Goal: Information Seeking & Learning: Learn about a topic

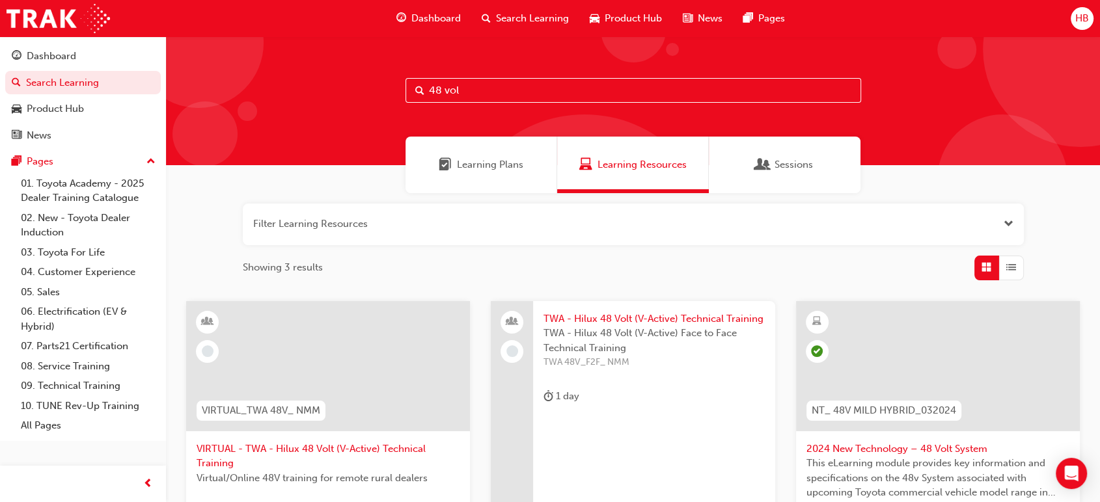
click at [312, 121] on div "48 vol" at bounding box center [633, 100] width 934 height 129
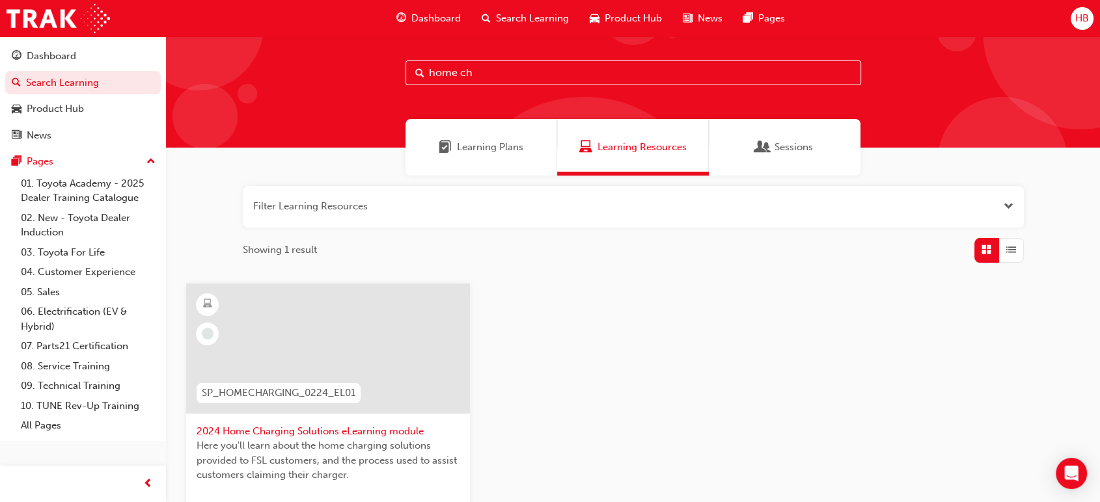
scroll to position [144, 0]
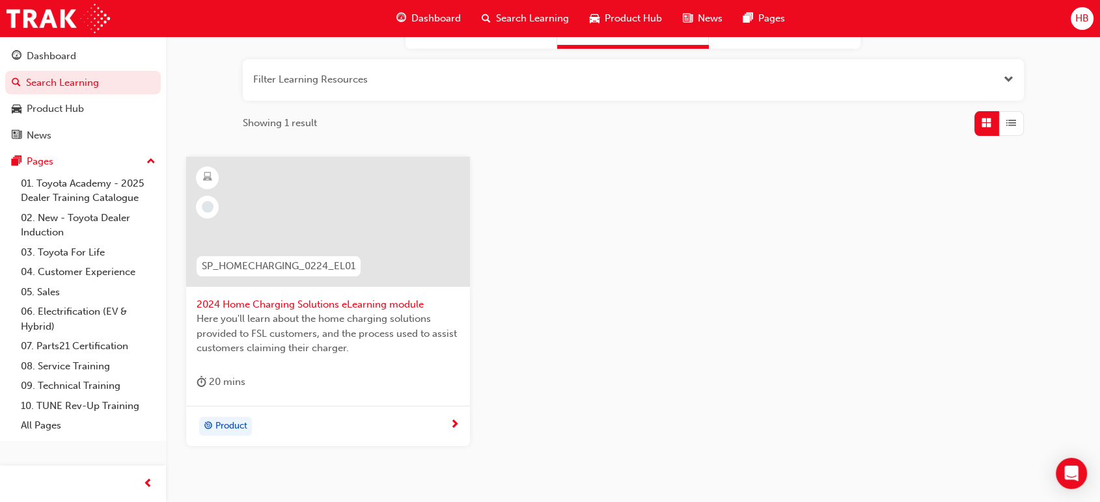
type input "home ch"
click at [327, 299] on span "2024 Home Charging Solutions eLearning module" at bounding box center [328, 304] width 263 height 15
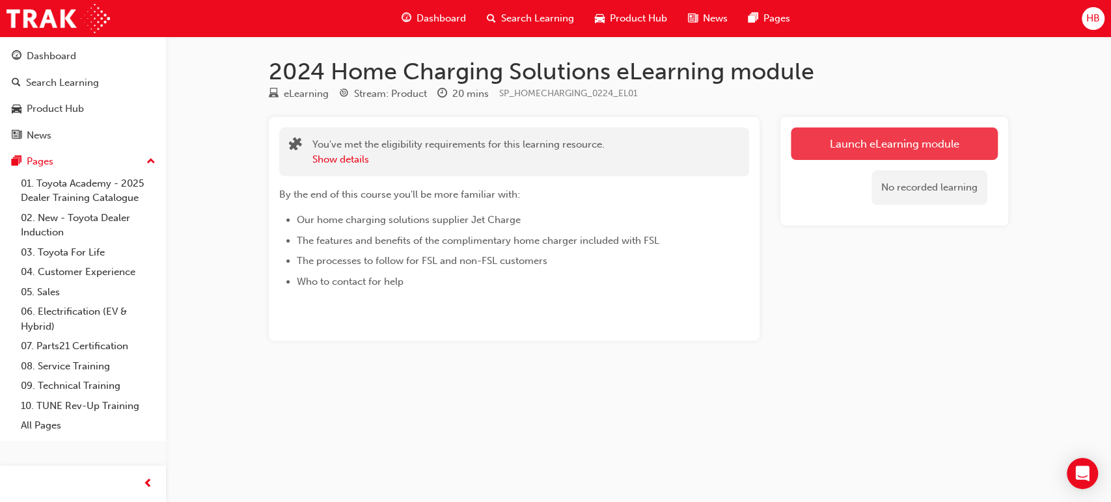
click at [842, 151] on link "Launch eLearning module" at bounding box center [894, 144] width 207 height 33
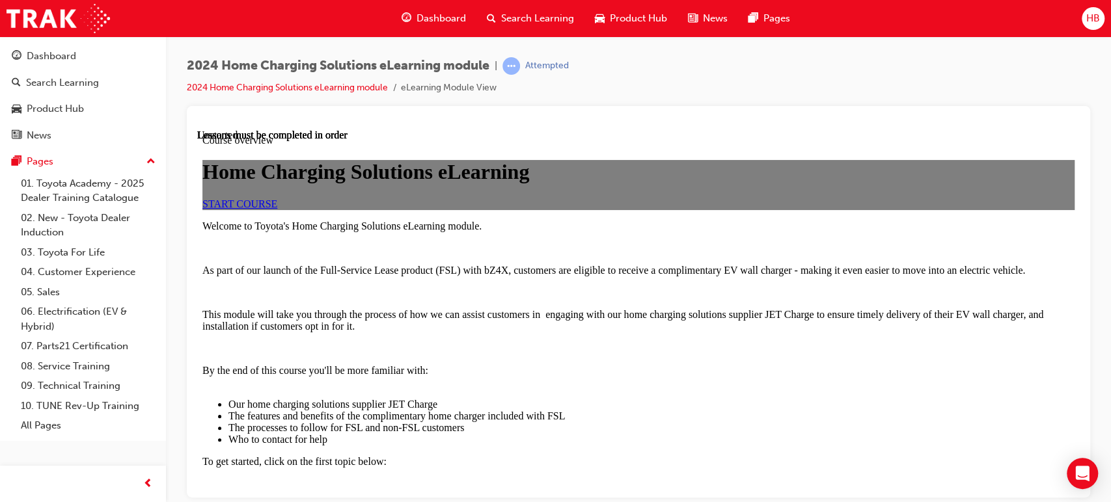
scroll to position [144, 0]
click at [277, 209] on link "START COURSE" at bounding box center [239, 203] width 75 height 11
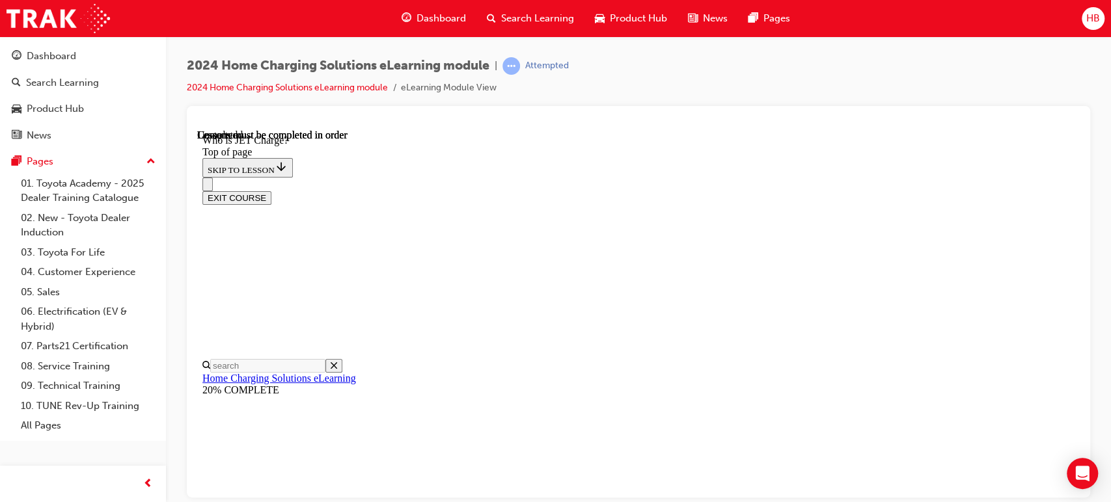
scroll to position [278, 0]
